Goal: Task Accomplishment & Management: Manage account settings

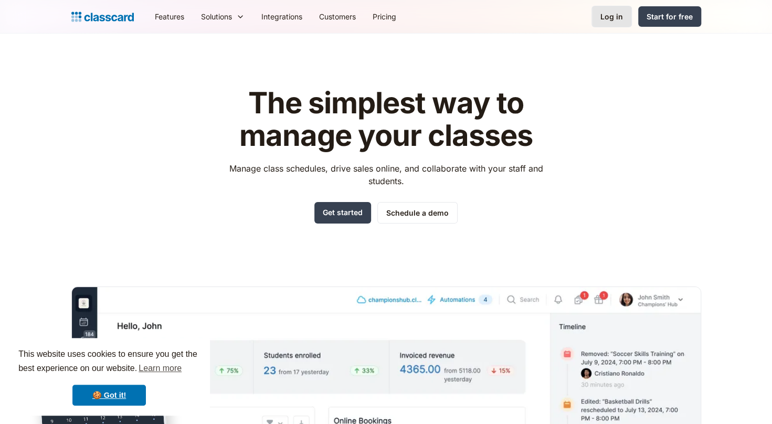
click at [614, 17] on div "Log in" at bounding box center [611, 16] width 23 height 11
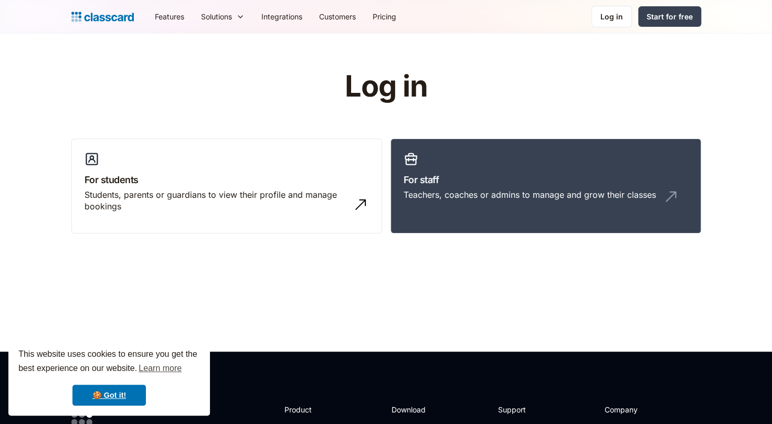
click at [575, 192] on div "Teachers, coaches or admins to manage and grow their classes" at bounding box center [529, 195] width 252 height 12
